Goal: Connect with others: Connect with other users

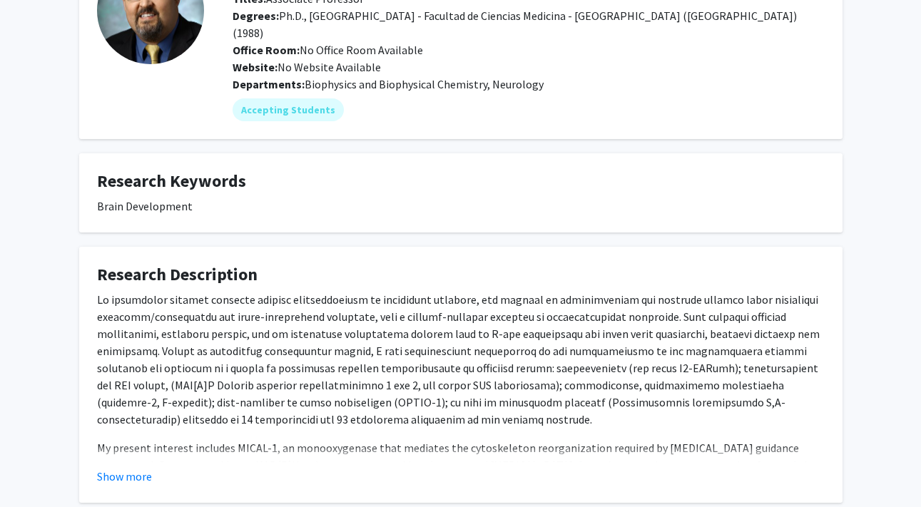
scroll to position [190, 0]
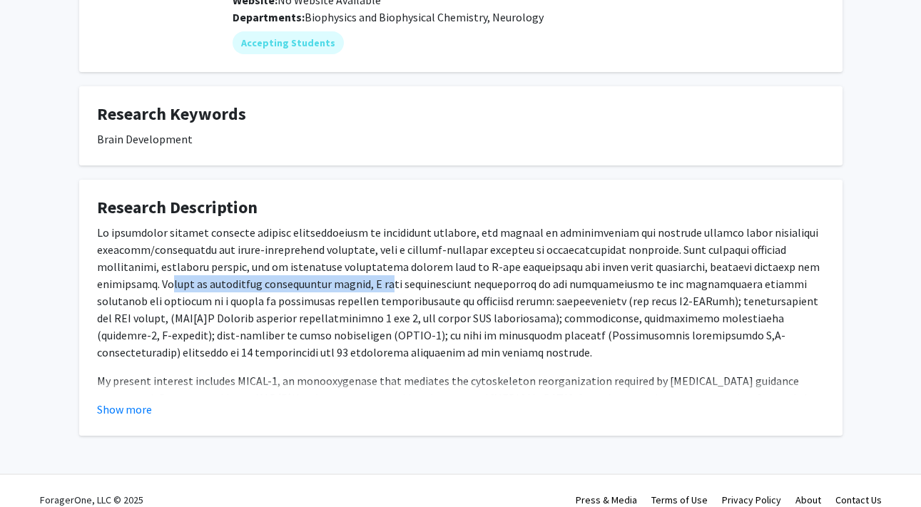
drag, startPoint x: 168, startPoint y: 269, endPoint x: 372, endPoint y: 273, distance: 204.2
click at [372, 273] on p at bounding box center [461, 292] width 728 height 137
click at [133, 401] on button "Show more" at bounding box center [124, 409] width 55 height 17
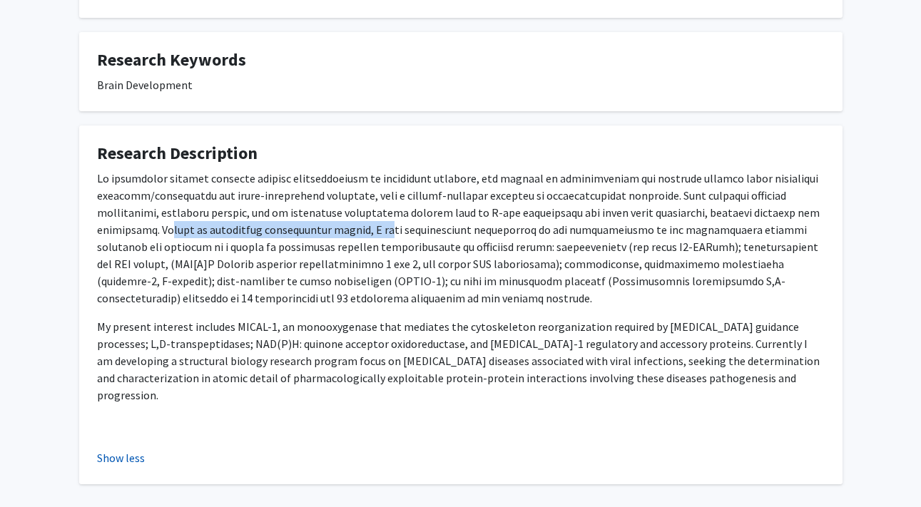
scroll to position [275, 0]
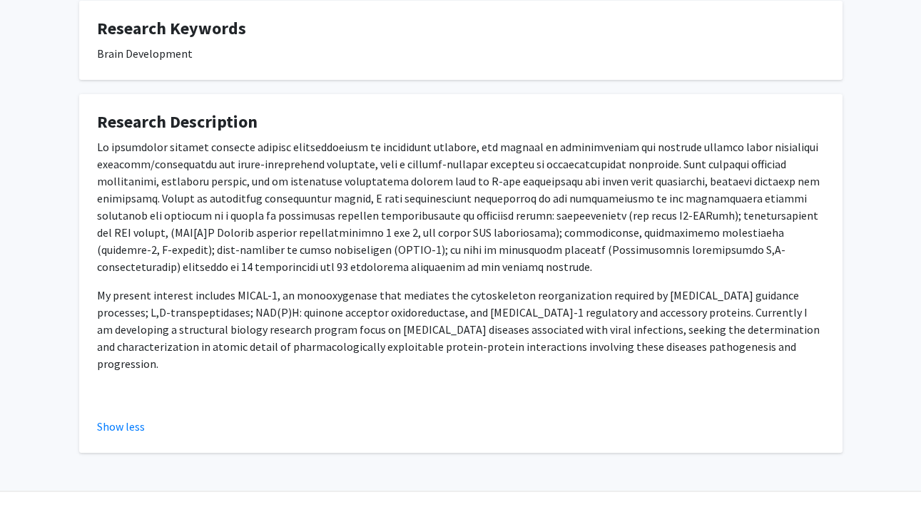
click at [330, 158] on p at bounding box center [461, 206] width 728 height 137
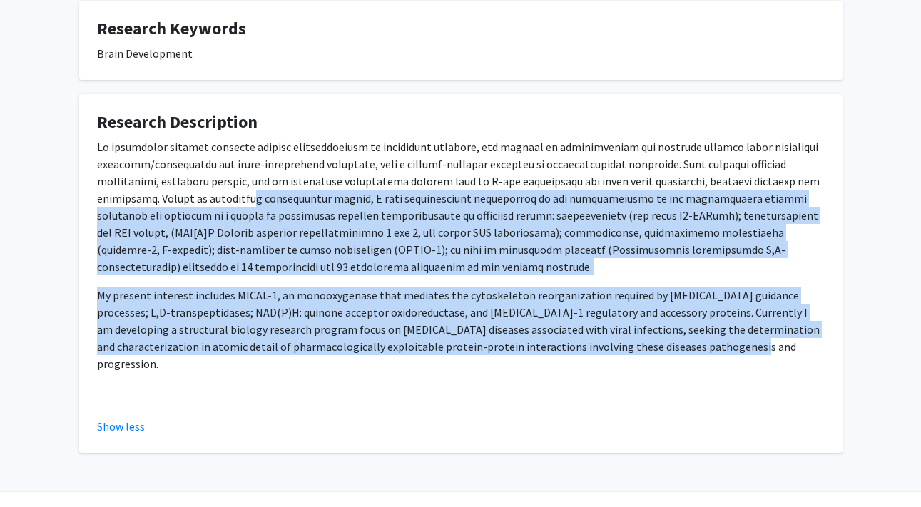
drag, startPoint x: 258, startPoint y: 178, endPoint x: 672, endPoint y: 336, distance: 443.0
click at [672, 336] on div "My present interest includes MICAL-1, an monooxygenase that mediates the cytosk…" at bounding box center [461, 269] width 728 height 263
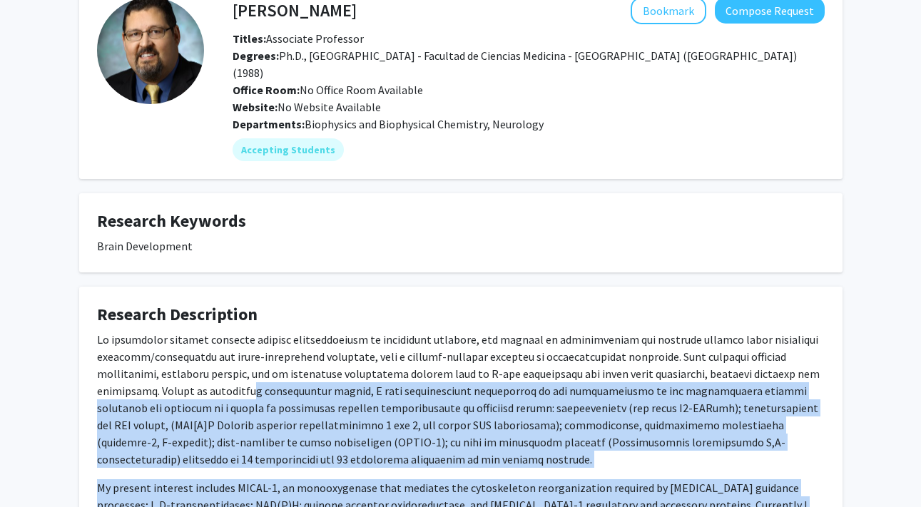
scroll to position [81, 0]
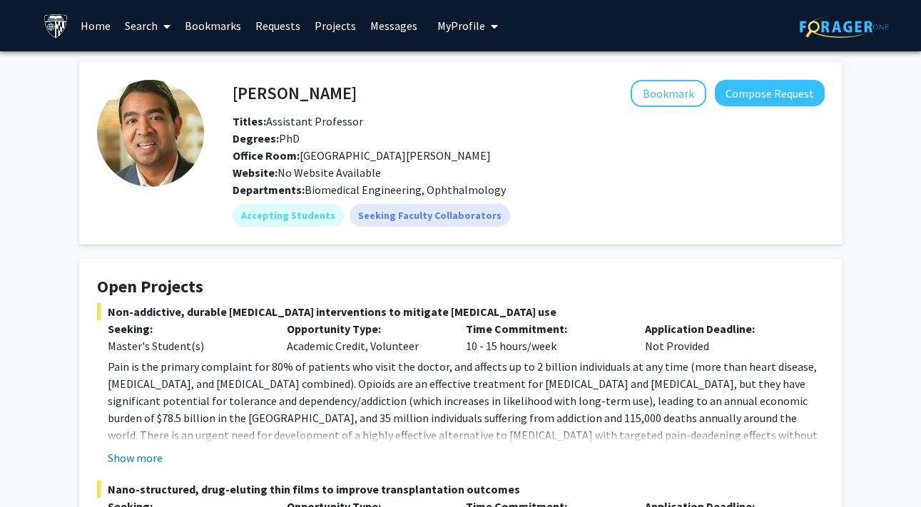
click at [297, 11] on link "Requests" at bounding box center [277, 26] width 59 height 50
